Goal: Task Accomplishment & Management: Manage account settings

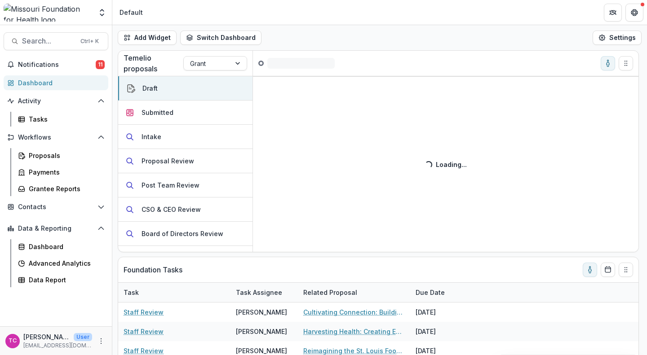
click at [71, 65] on span "Notifications" at bounding box center [57, 65] width 78 height 8
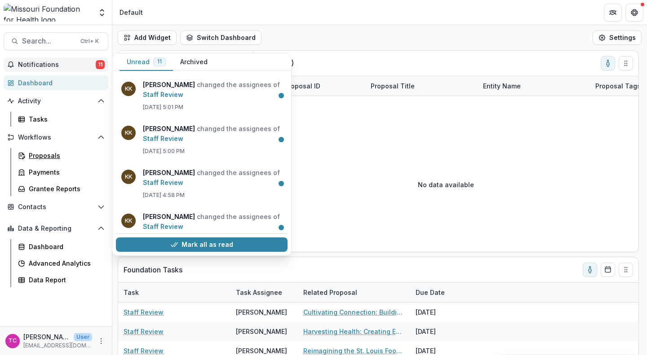
click at [60, 158] on div "Proposals" at bounding box center [65, 155] width 72 height 9
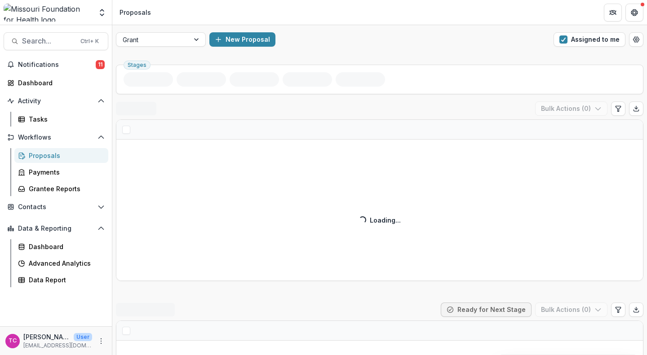
click at [104, 62] on span "11" at bounding box center [100, 64] width 9 height 9
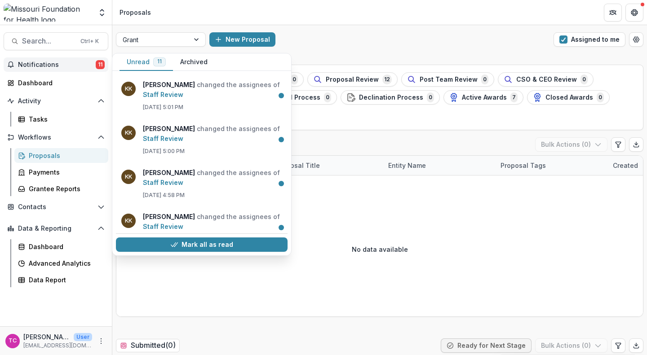
click at [202, 242] on button "Mark all as read" at bounding box center [202, 245] width 172 height 14
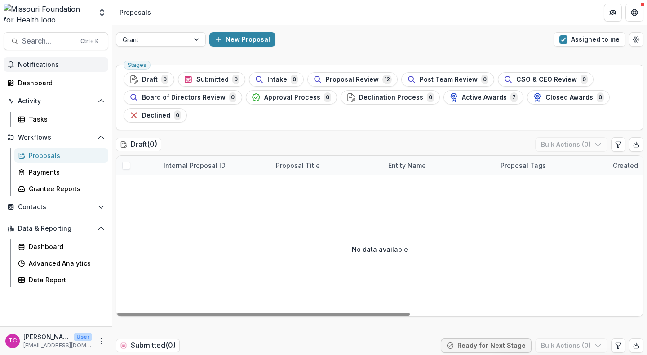
click at [407, 32] on div "Grant New Proposal Assigned to me" at bounding box center [379, 39] width 535 height 29
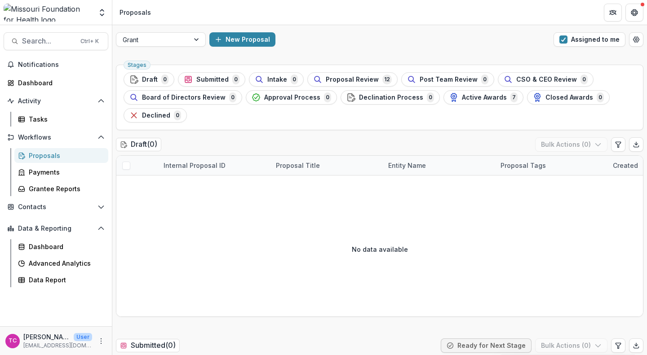
click at [340, 80] on span "Proposal Review" at bounding box center [352, 80] width 53 height 8
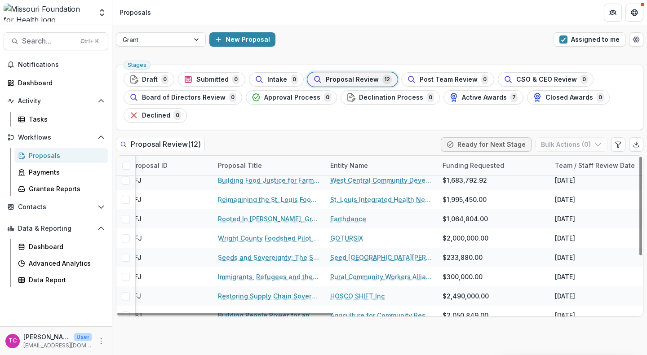
scroll to position [91, 395]
